Goal: Task Accomplishment & Management: Complete application form

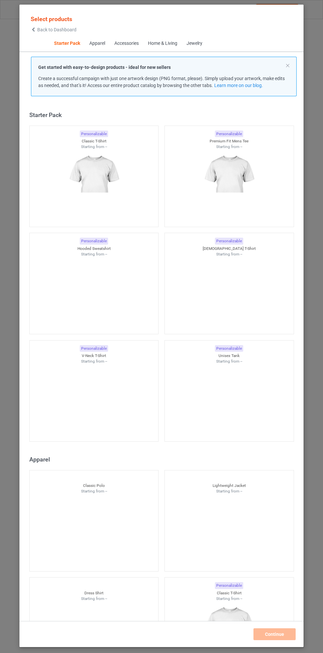
scroll to position [8, 0]
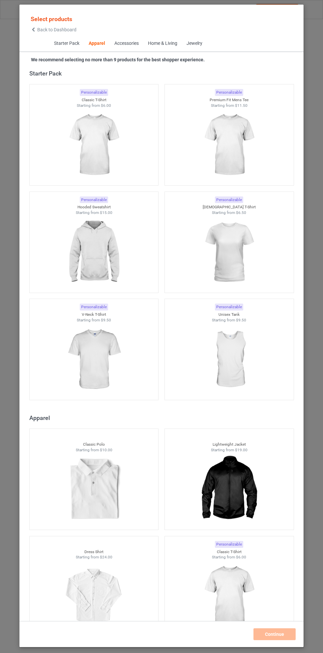
scroll to position [417, 0]
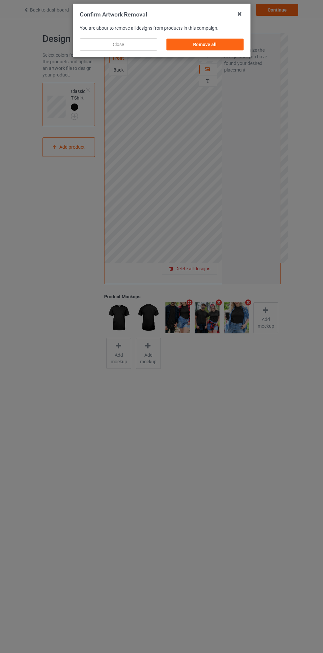
click at [218, 49] on div "Remove all" at bounding box center [204, 45] width 77 height 12
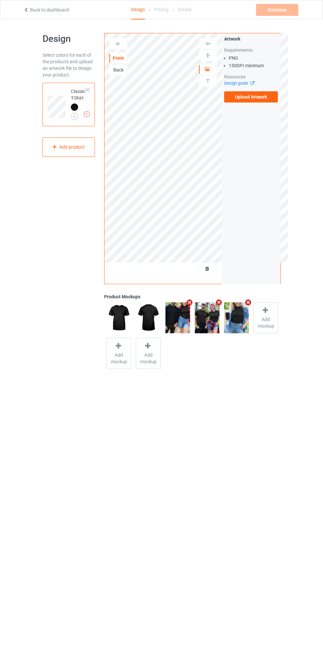
click at [258, 97] on label "Upload Artwork" at bounding box center [251, 96] width 54 height 11
click at [0, 0] on input "Upload Artwork" at bounding box center [0, 0] width 0 height 0
click at [212, 74] on div "Artwork" at bounding box center [208, 69] width 18 height 12
click at [207, 69] on icon at bounding box center [208, 68] width 6 height 5
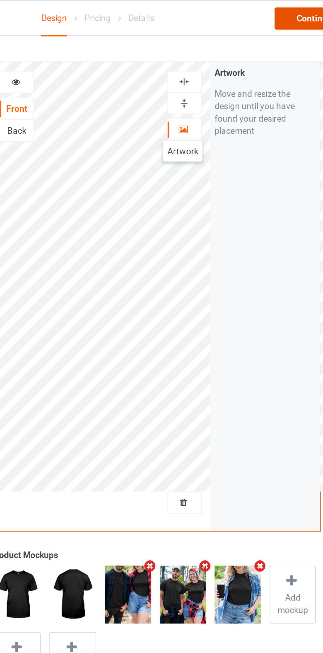
click at [269, 9] on div "Continue" at bounding box center [277, 10] width 42 height 12
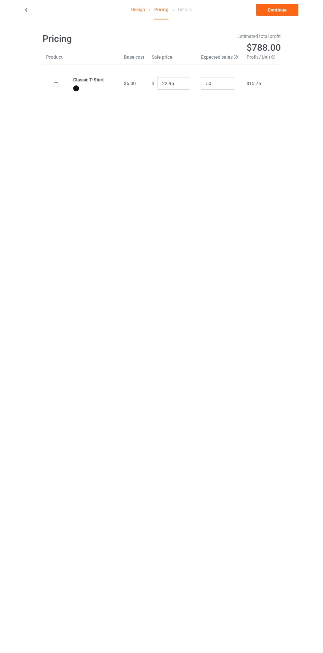
scroll to position [0, 0]
click at [271, 12] on link "Continue" at bounding box center [277, 10] width 42 height 12
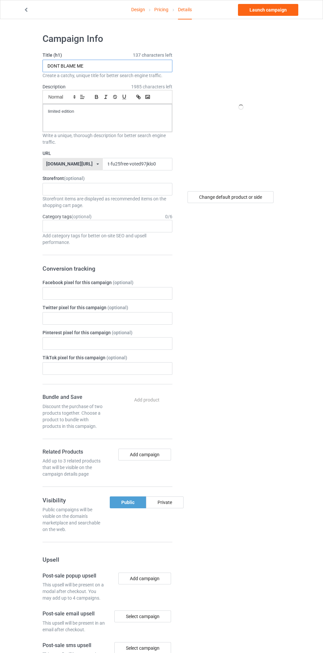
click at [121, 66] on input "DONT BLAME ME" at bounding box center [107, 66] width 130 height 13
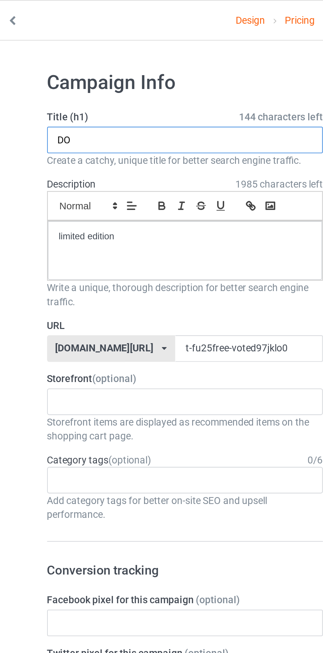
type input "D"
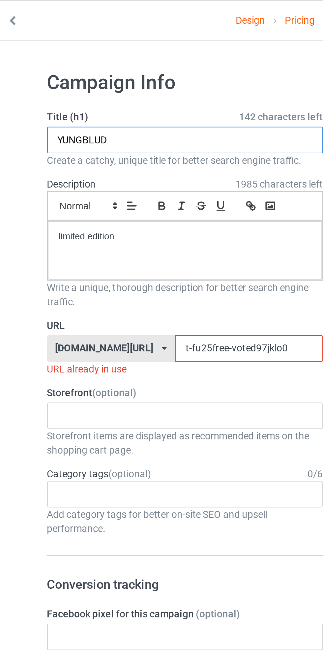
type input "YUNGBLUD"
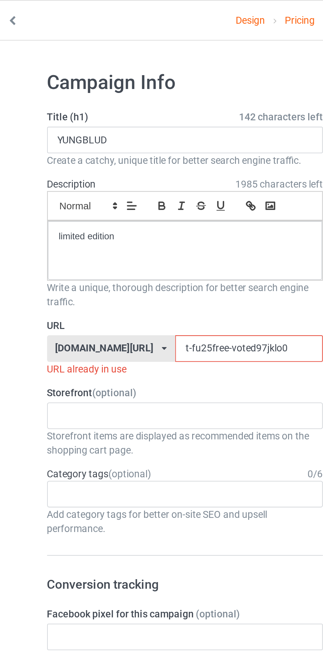
click at [118, 163] on input "t-fu25free-voted97jklo0" at bounding box center [138, 164] width 70 height 13
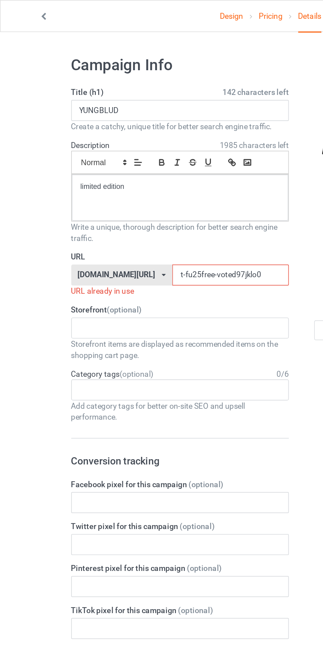
click at [145, 56] on span "142 characters left" at bounding box center [153, 55] width 40 height 7
click at [124, 164] on input "t-fu25free-voted97jklo0" at bounding box center [138, 164] width 70 height 13
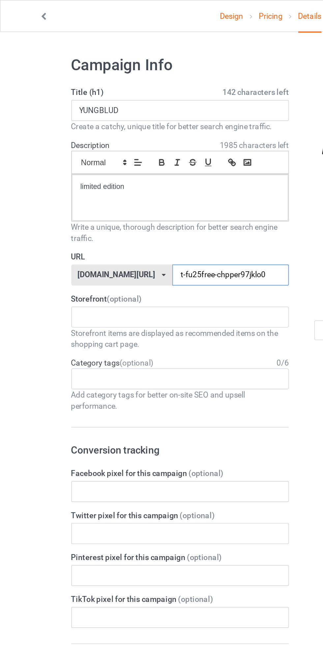
type input "t-fu25free-chppers97jklo0"
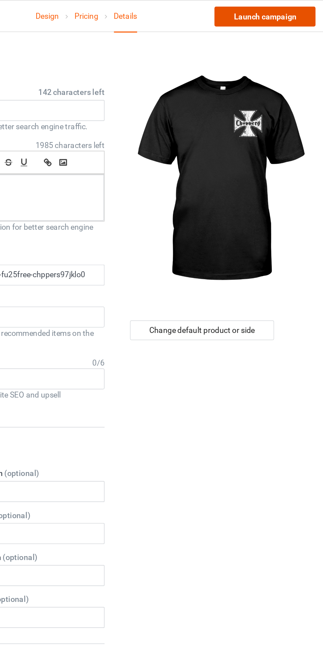
click at [276, 9] on link "Launch campaign" at bounding box center [268, 10] width 60 height 12
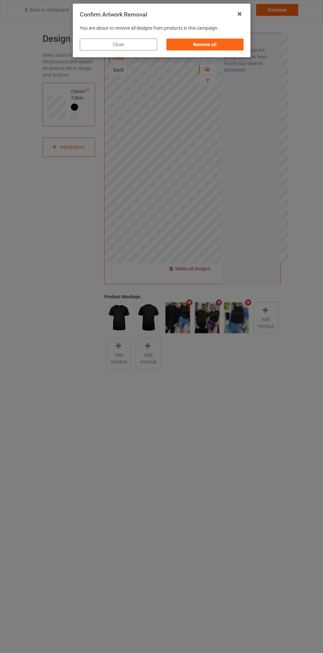
click at [213, 45] on div "Remove all" at bounding box center [204, 45] width 77 height 12
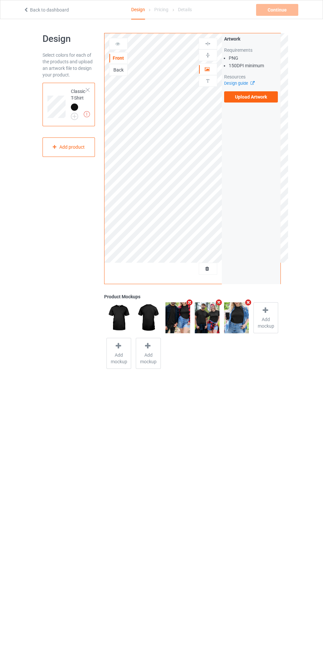
click at [256, 99] on label "Upload Artwork" at bounding box center [251, 96] width 54 height 11
click at [0, 0] on input "Upload Artwork" at bounding box center [0, 0] width 0 height 0
click at [112, 71] on div "Back" at bounding box center [118, 70] width 18 height 7
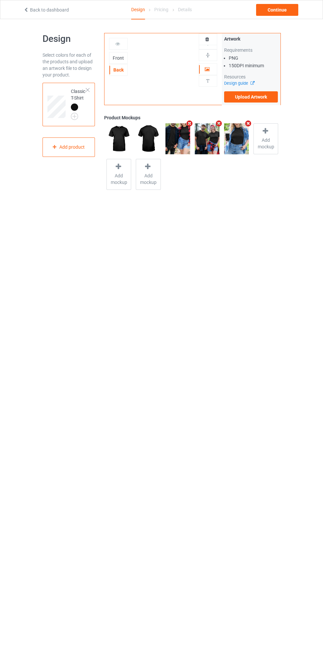
click at [249, 99] on label "Upload Artwork" at bounding box center [251, 96] width 54 height 11
click at [0, 0] on input "Upload Artwork" at bounding box center [0, 0] width 0 height 0
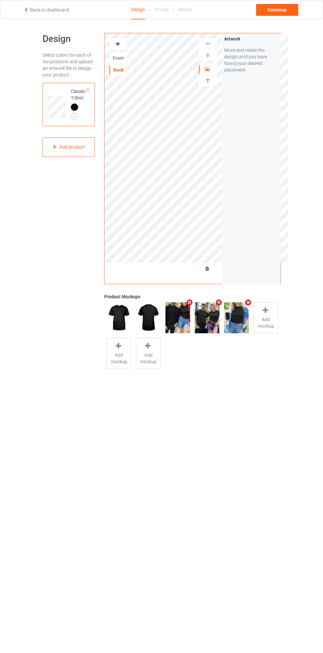
click at [189, 302] on icon "Remove mockup" at bounding box center [189, 302] width 8 height 7
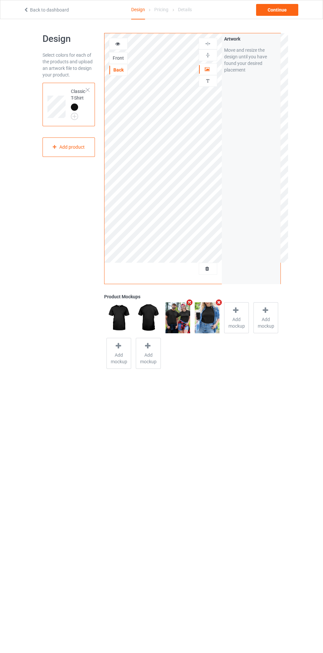
click at [236, 319] on span "Add mockup" at bounding box center [236, 322] width 24 height 13
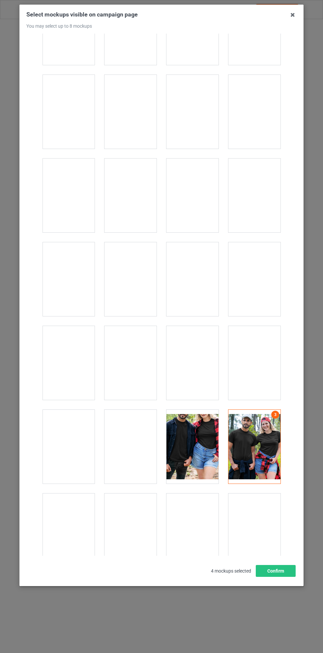
scroll to position [7000, 0]
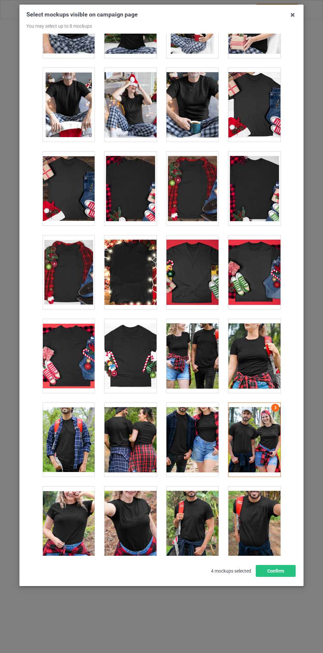
click at [274, 409] on link "3" at bounding box center [275, 408] width 8 height 8
click at [197, 428] on div at bounding box center [192, 440] width 52 height 74
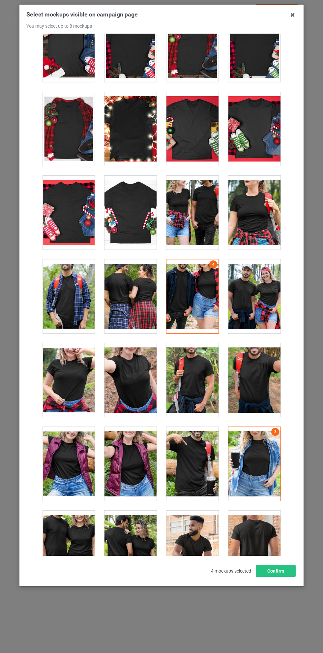
scroll to position [7146, 0]
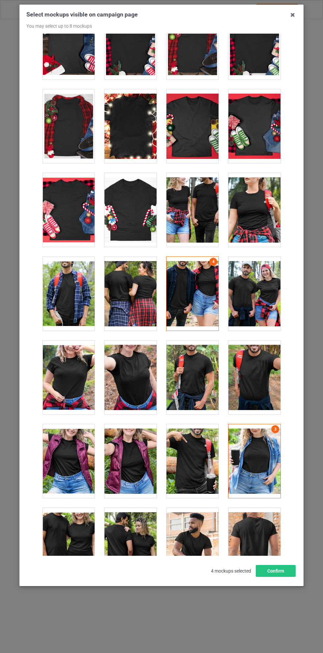
click at [141, 294] on div at bounding box center [130, 294] width 52 height 74
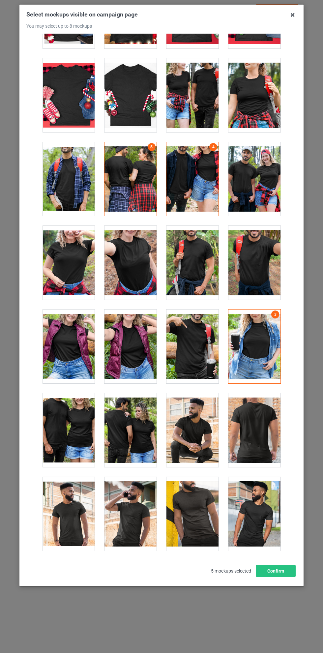
scroll to position [7273, 0]
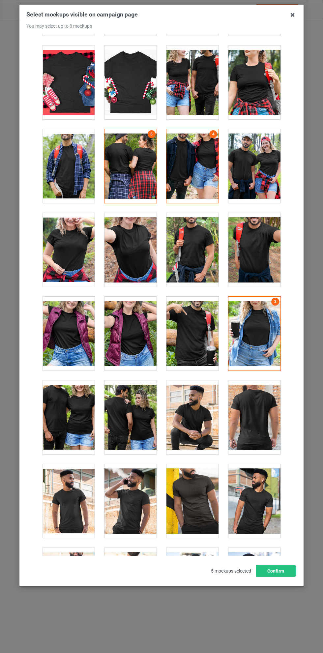
click at [123, 411] on div at bounding box center [130, 417] width 52 height 74
click at [281, 577] on button "Confirm" at bounding box center [276, 571] width 40 height 12
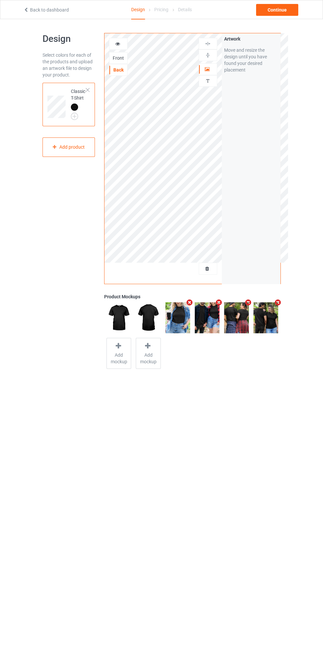
click at [277, 10] on div "Continue" at bounding box center [277, 10] width 42 height 12
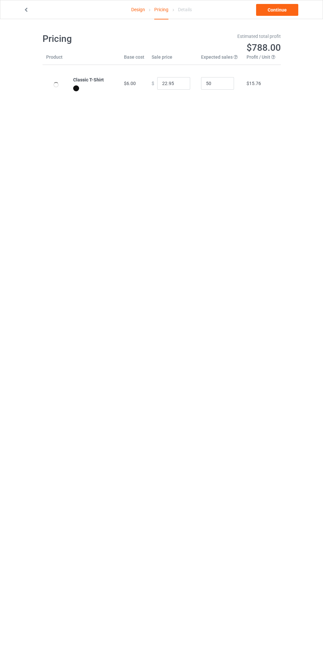
type input "26.95"
click at [277, 10] on link "Continue" at bounding box center [277, 10] width 42 height 12
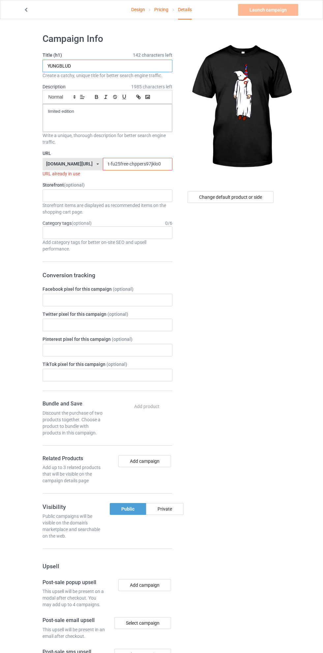
click at [90, 66] on input "YUNGBLUD" at bounding box center [107, 66] width 130 height 13
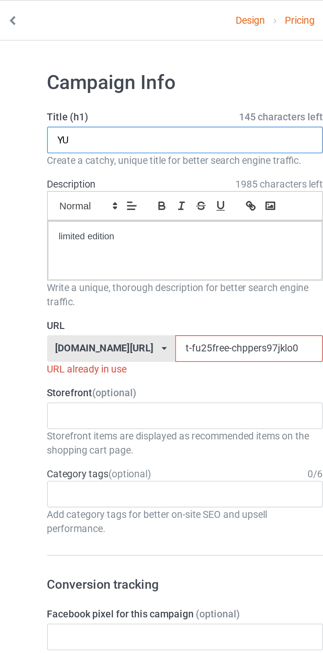
type input "Y"
type input "KILL THE KLAN"
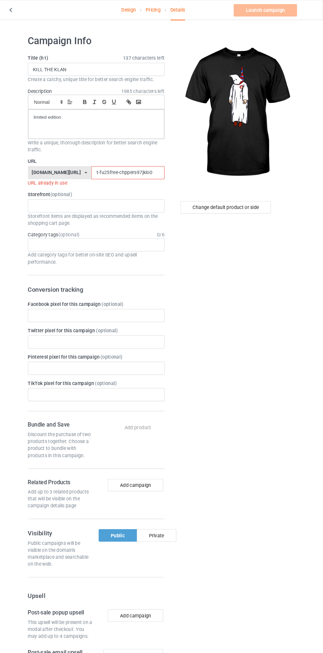
click at [138, 9] on link "Design" at bounding box center [138, 9] width 14 height 18
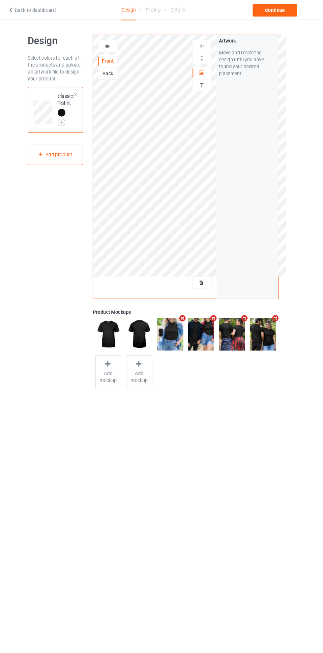
click at [113, 69] on div "Back" at bounding box center [118, 70] width 18 height 7
click at [283, 11] on div "Continue" at bounding box center [277, 10] width 42 height 12
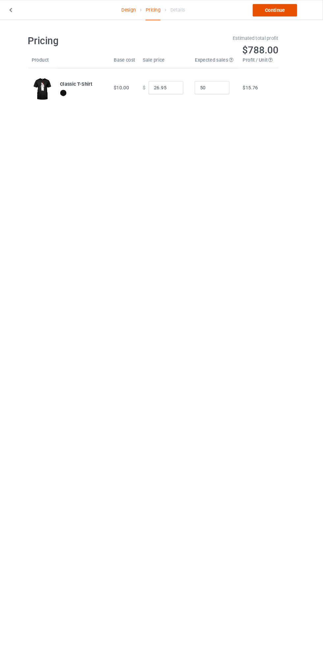
click at [279, 10] on link "Continue" at bounding box center [277, 10] width 42 height 12
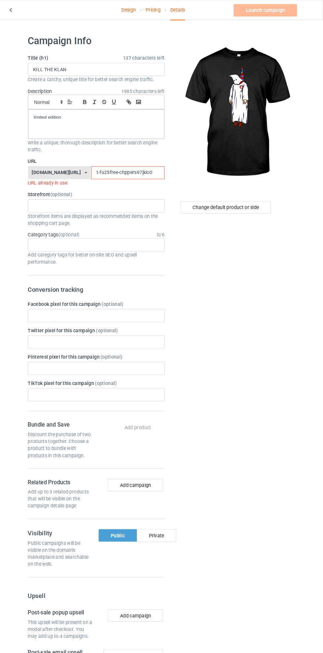
click at [126, 164] on input "t-fu25free-chppers97jklo0" at bounding box center [138, 164] width 70 height 13
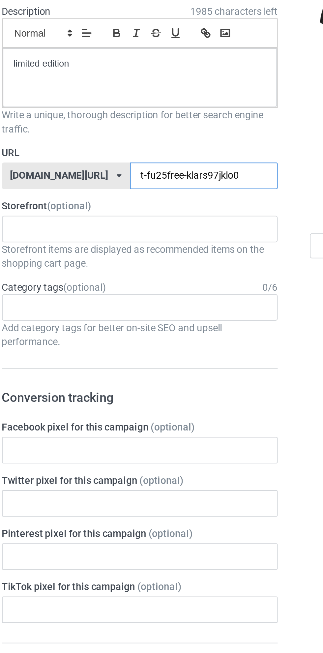
type input "t-fu25free-klanrs97jklo0"
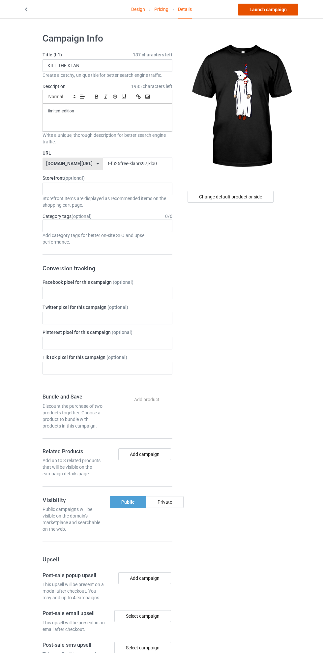
click at [266, 10] on link "Launch campaign" at bounding box center [268, 10] width 60 height 12
